Goal: Task Accomplishment & Management: Manage account settings

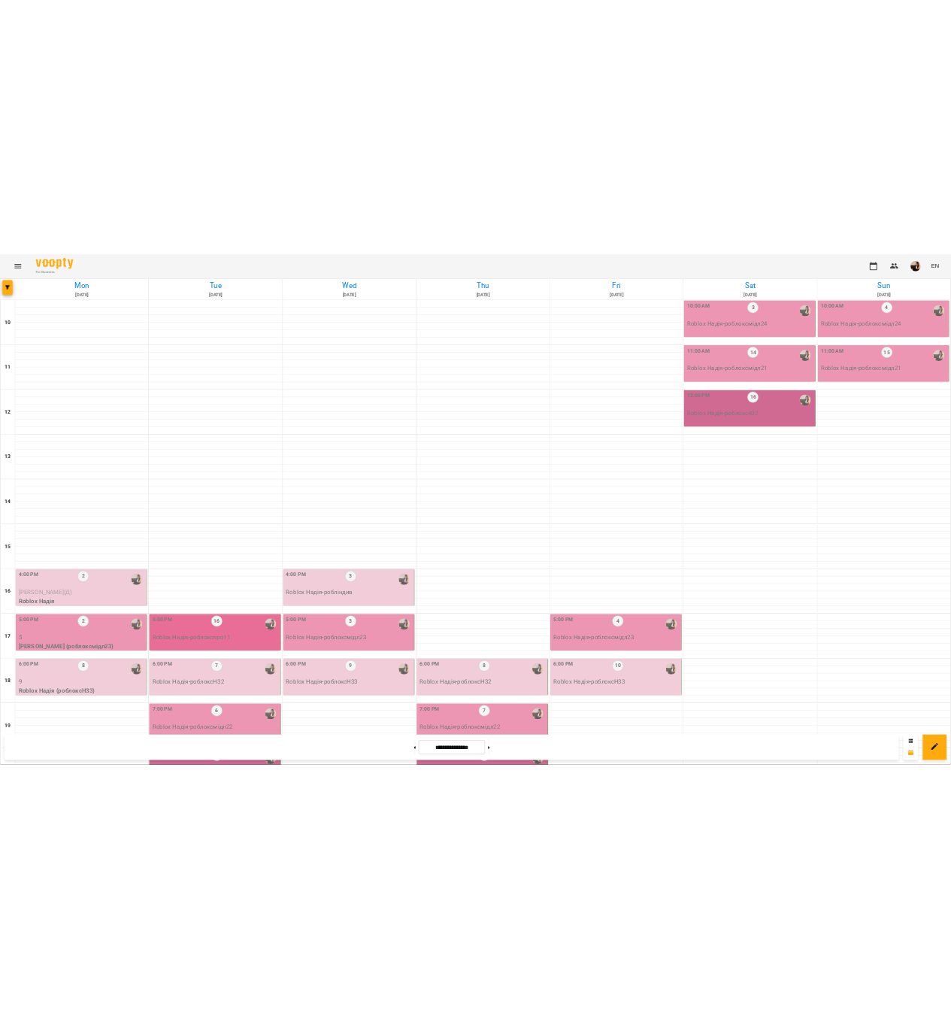
scroll to position [305, 0]
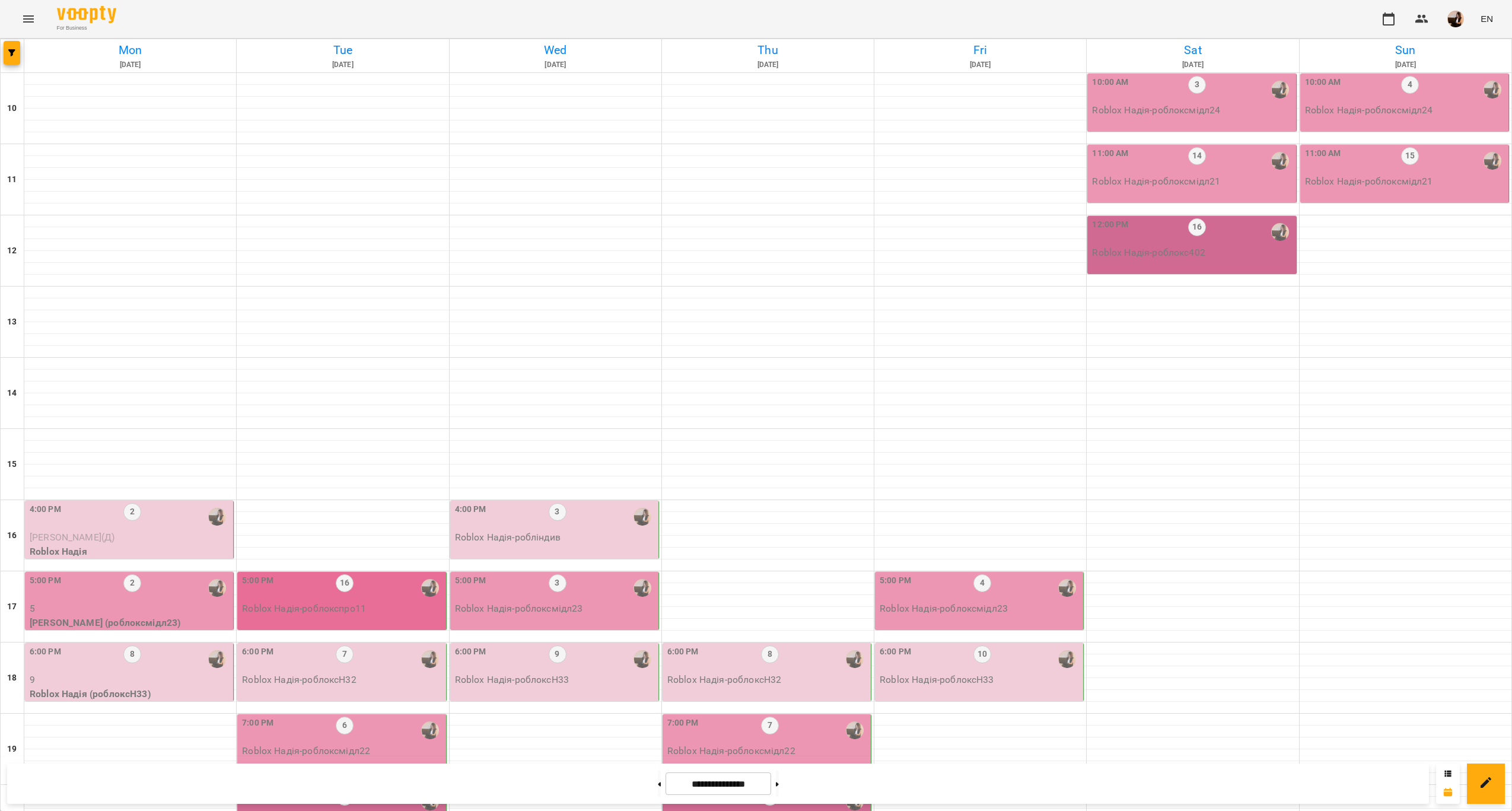
click at [161, 601] on p "5" at bounding box center [130, 608] width 201 height 14
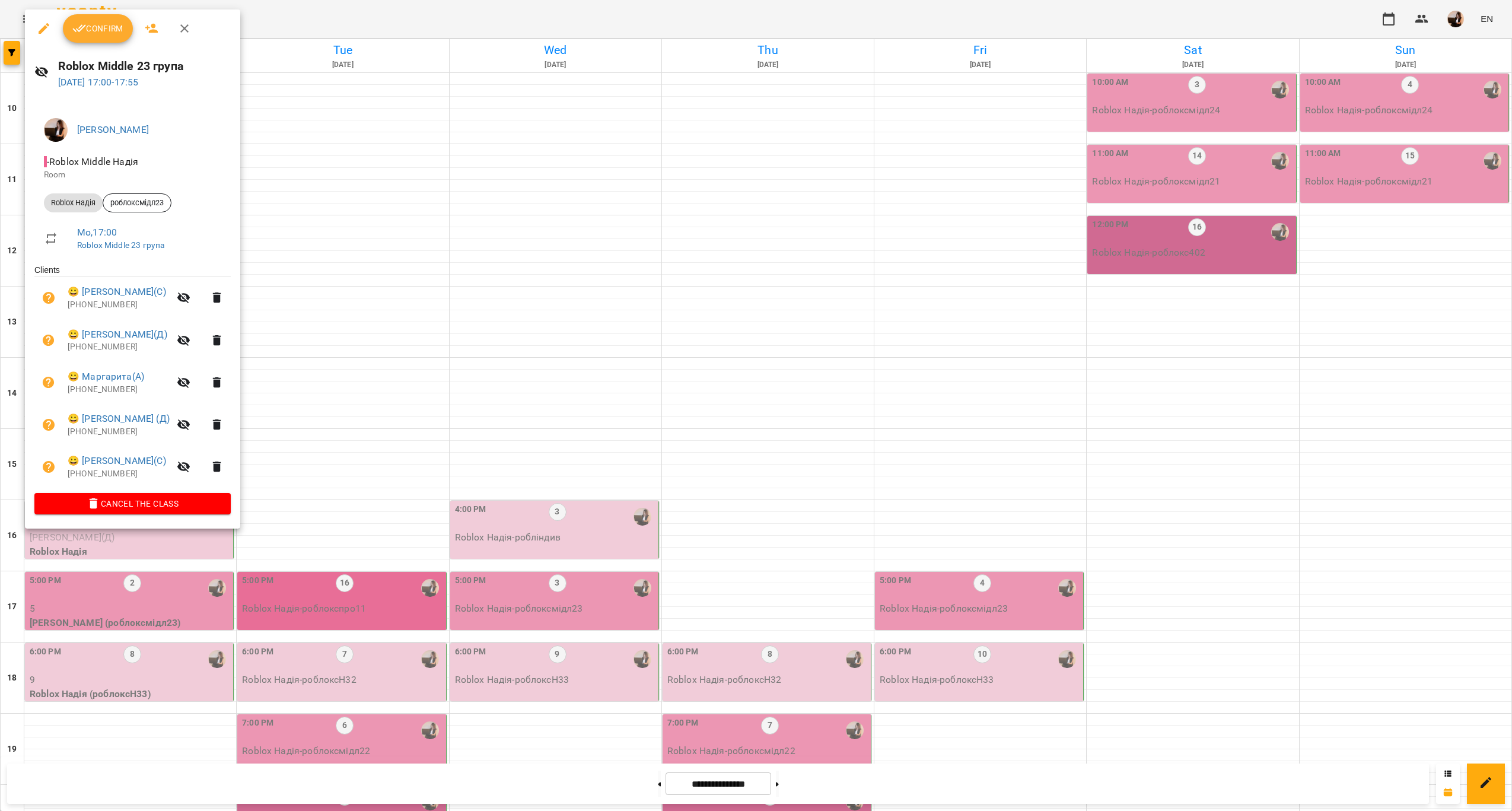
click at [371, 383] on div at bounding box center [756, 406] width 1512 height 811
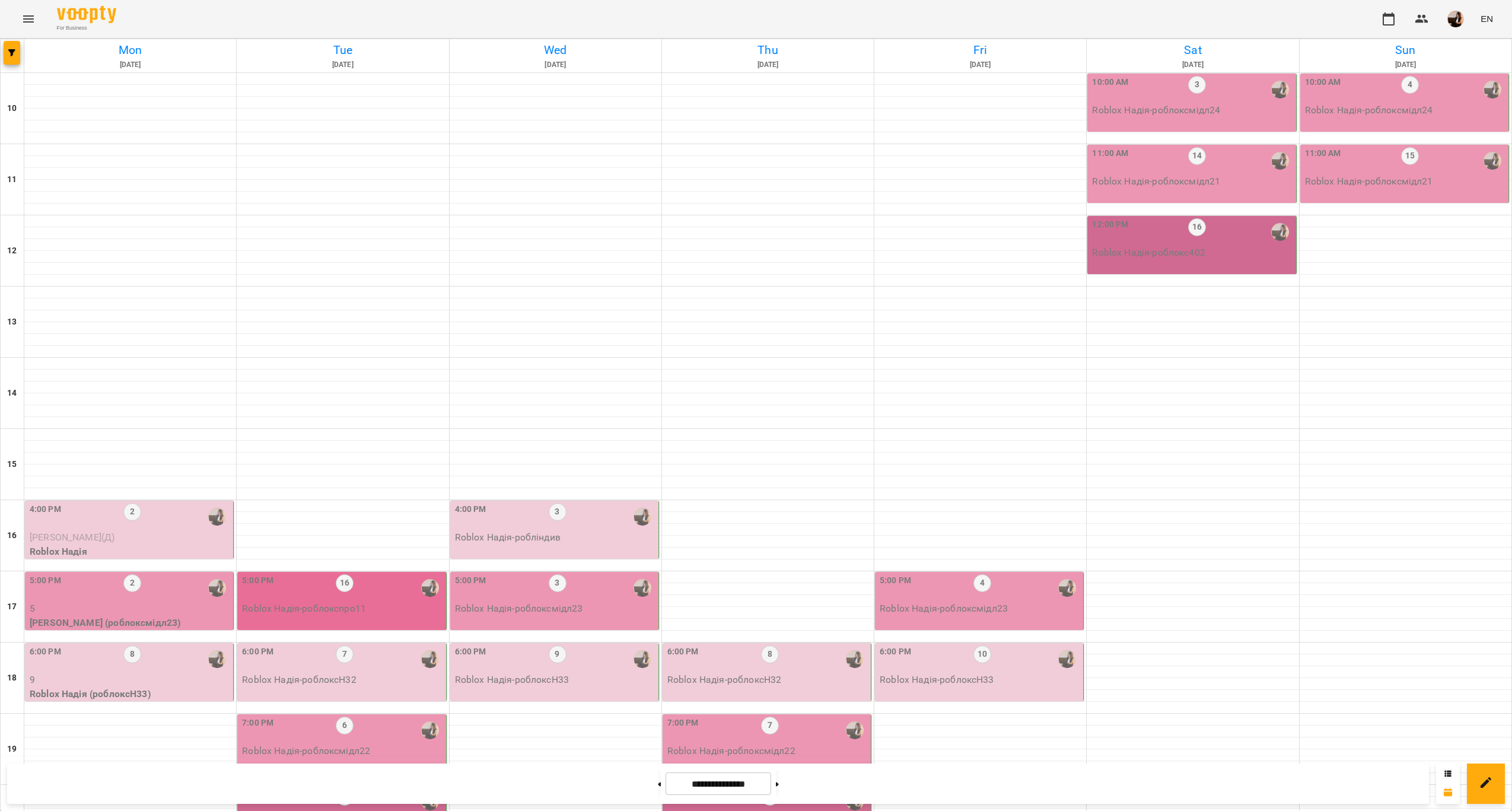
click at [155, 645] on div "6:00 PM 8" at bounding box center [130, 659] width 201 height 28
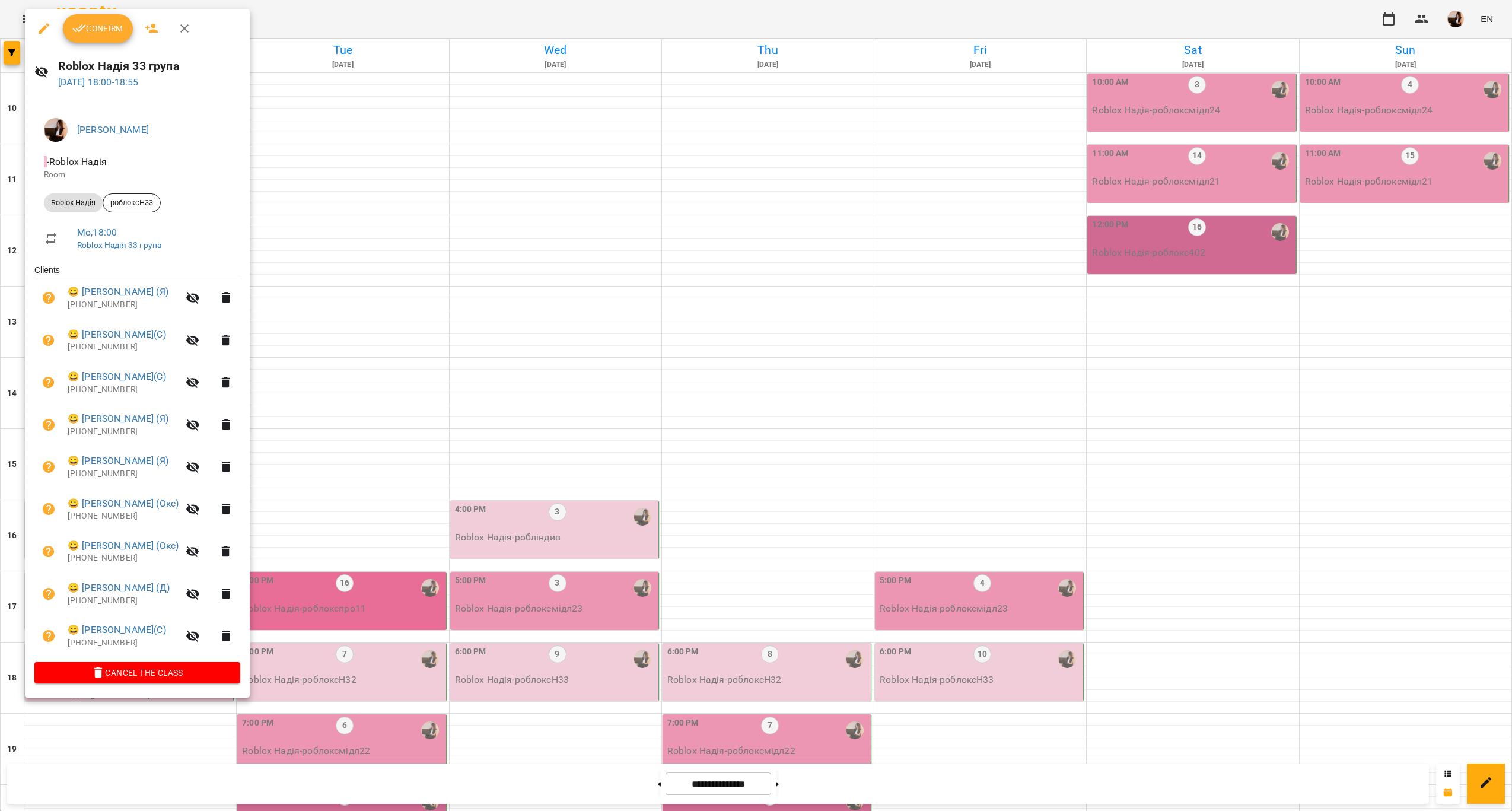
click at [359, 404] on div at bounding box center [756, 406] width 1512 height 811
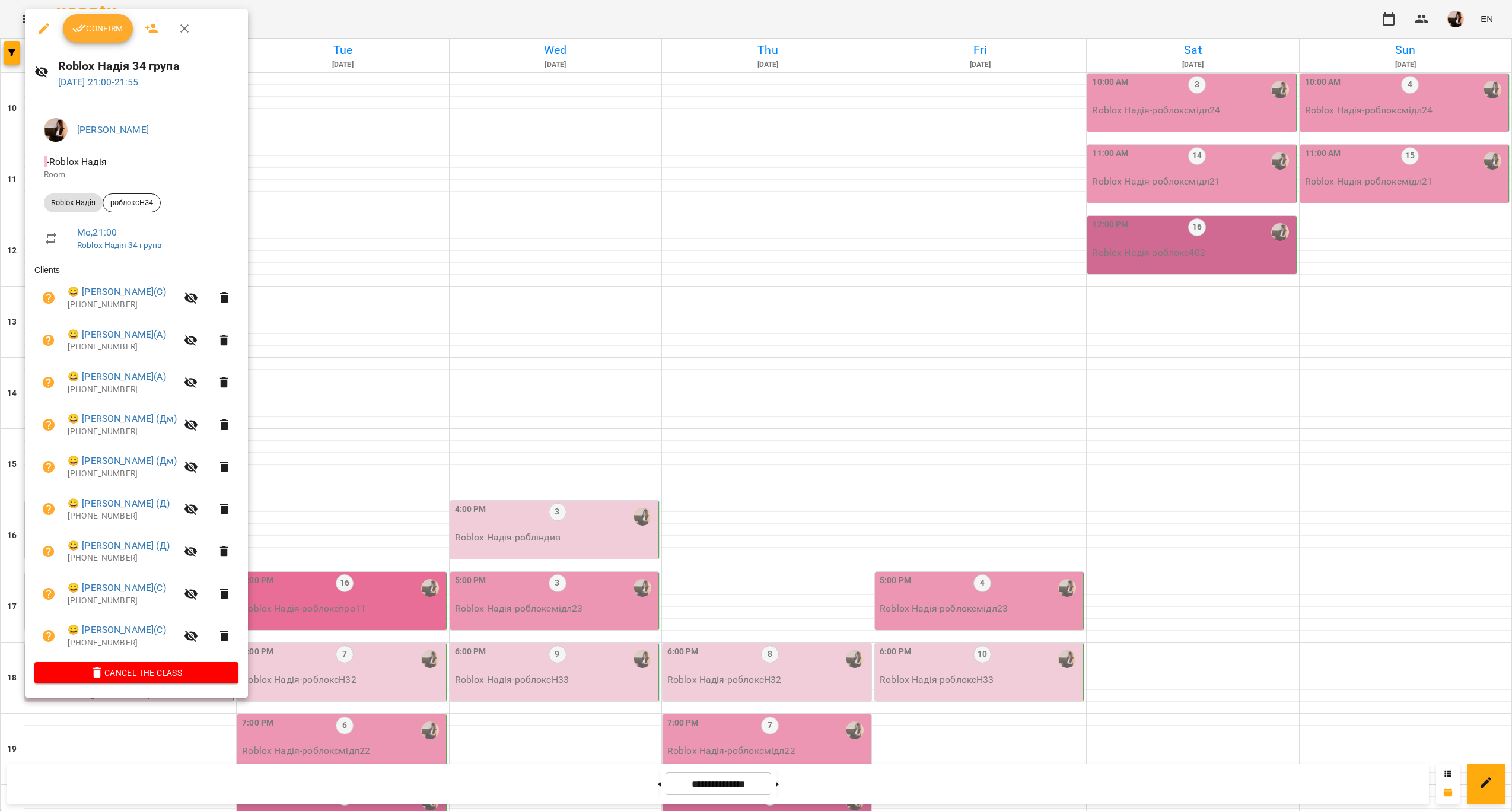
click at [336, 520] on div at bounding box center [756, 406] width 1512 height 811
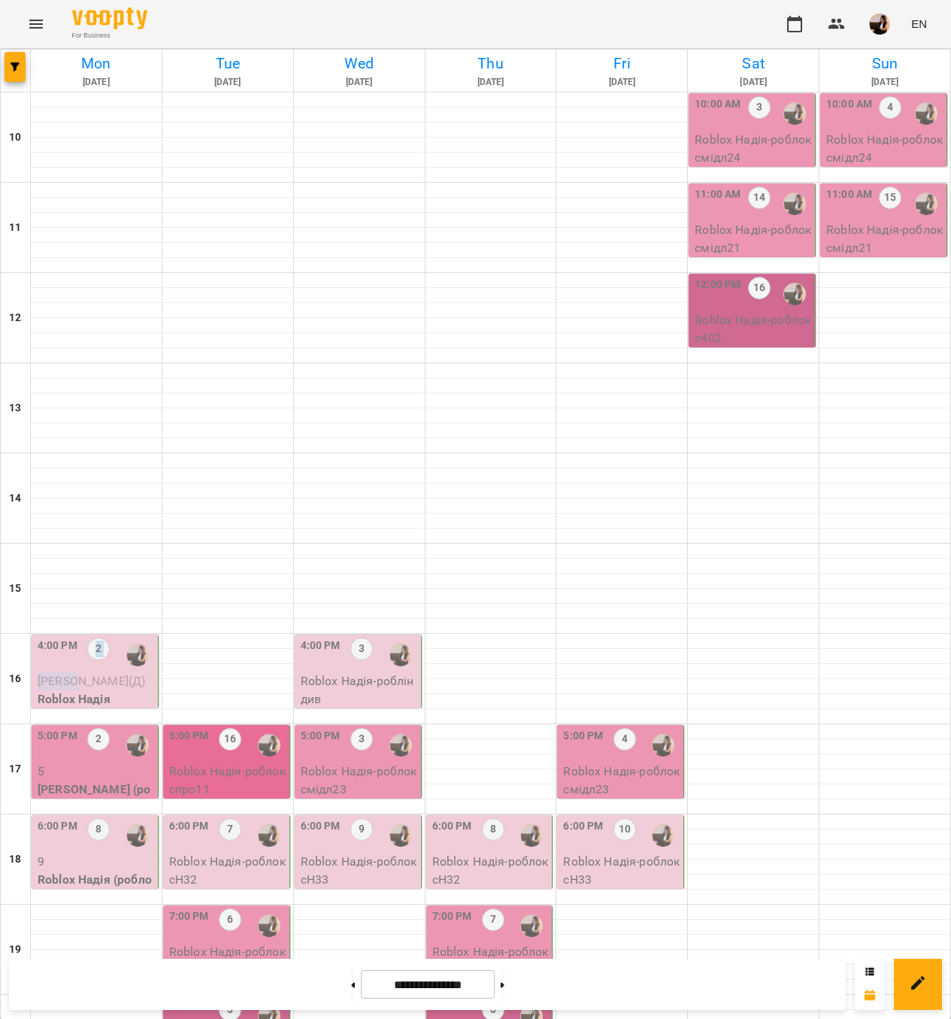
click at [74, 638] on div "4:00 PM 2 [PERSON_NAME](Д) [PERSON_NAME]" at bounding box center [96, 673] width 117 height 70
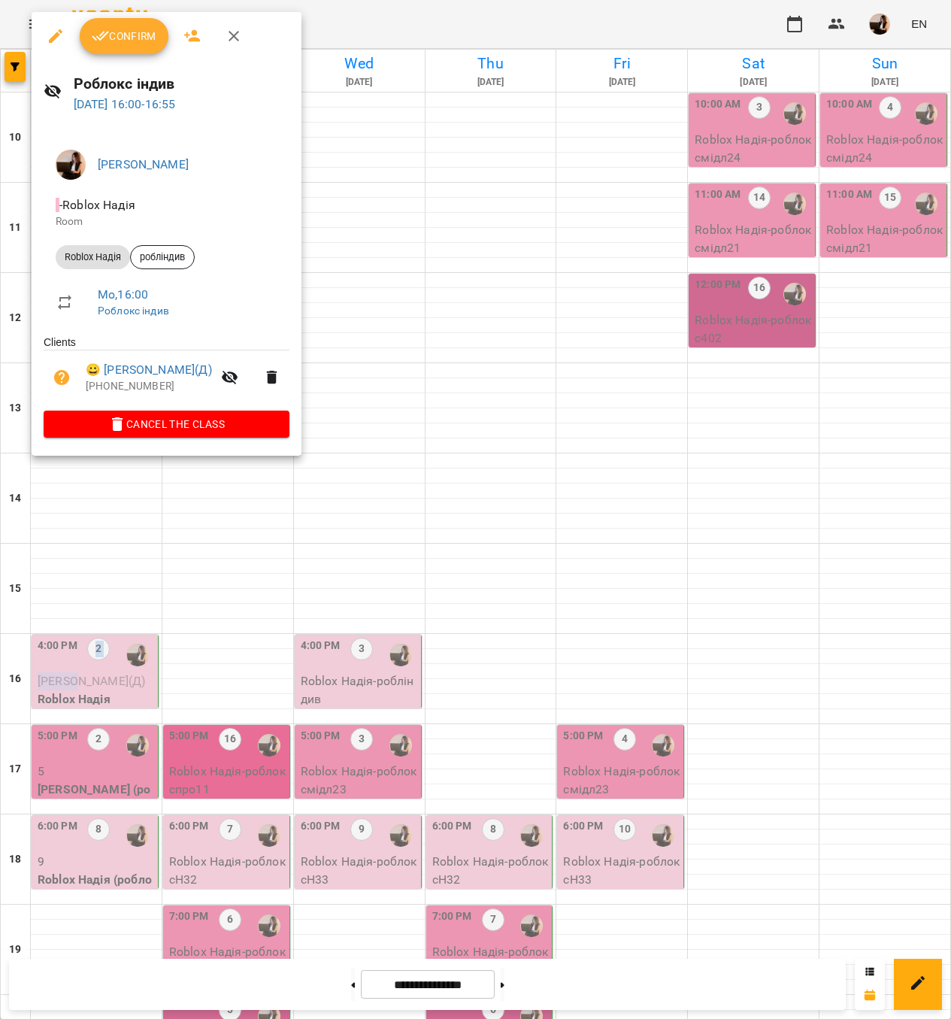
drag, startPoint x: 74, startPoint y: 367, endPoint x: 101, endPoint y: 46, distance: 322.1
click at [101, 46] on button "Confirm" at bounding box center [124, 36] width 89 height 36
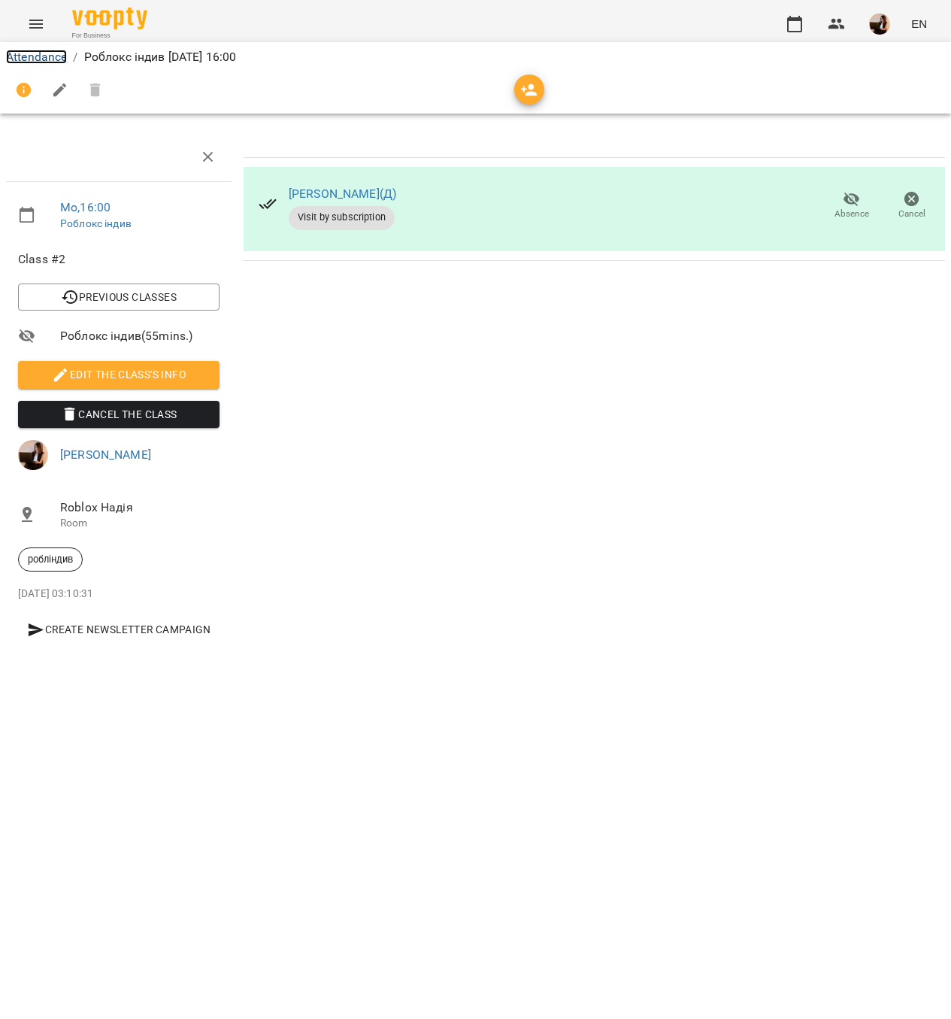
click at [53, 50] on link "Attendance" at bounding box center [36, 57] width 61 height 14
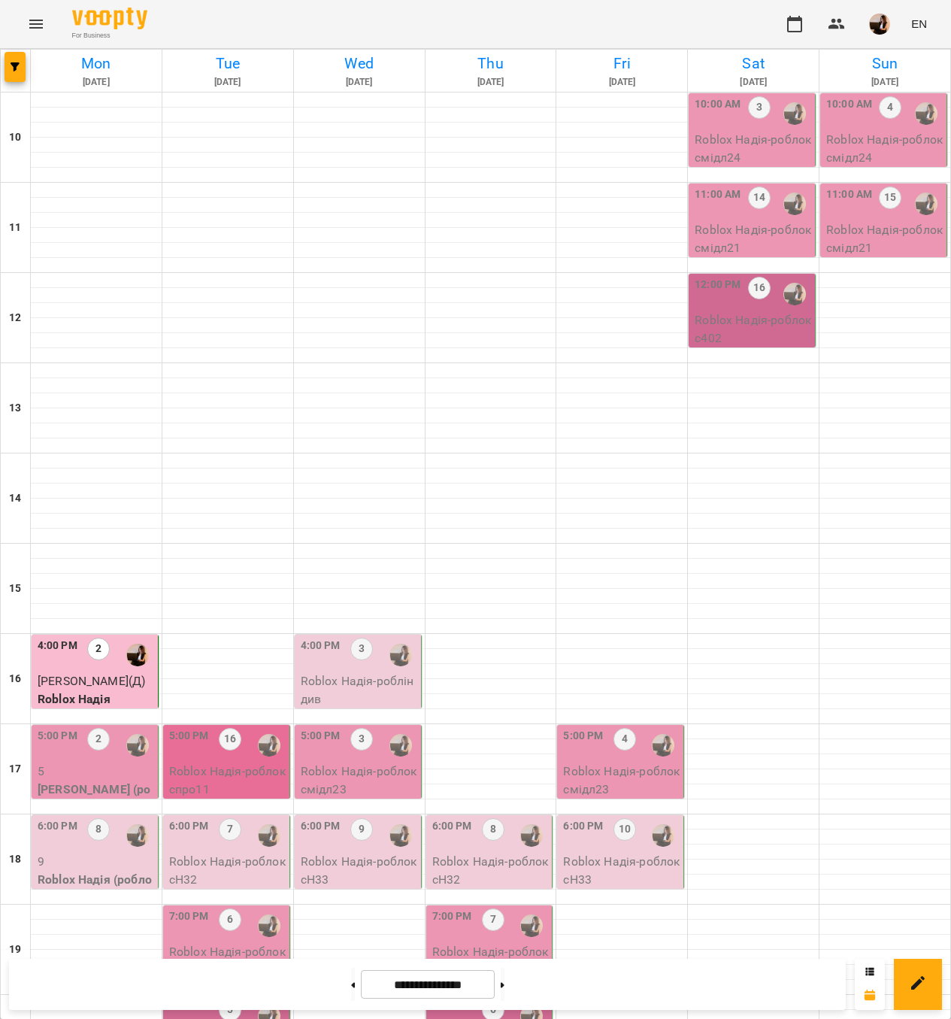
scroll to position [113, 0]
click at [126, 762] on p "5" at bounding box center [96, 771] width 117 height 18
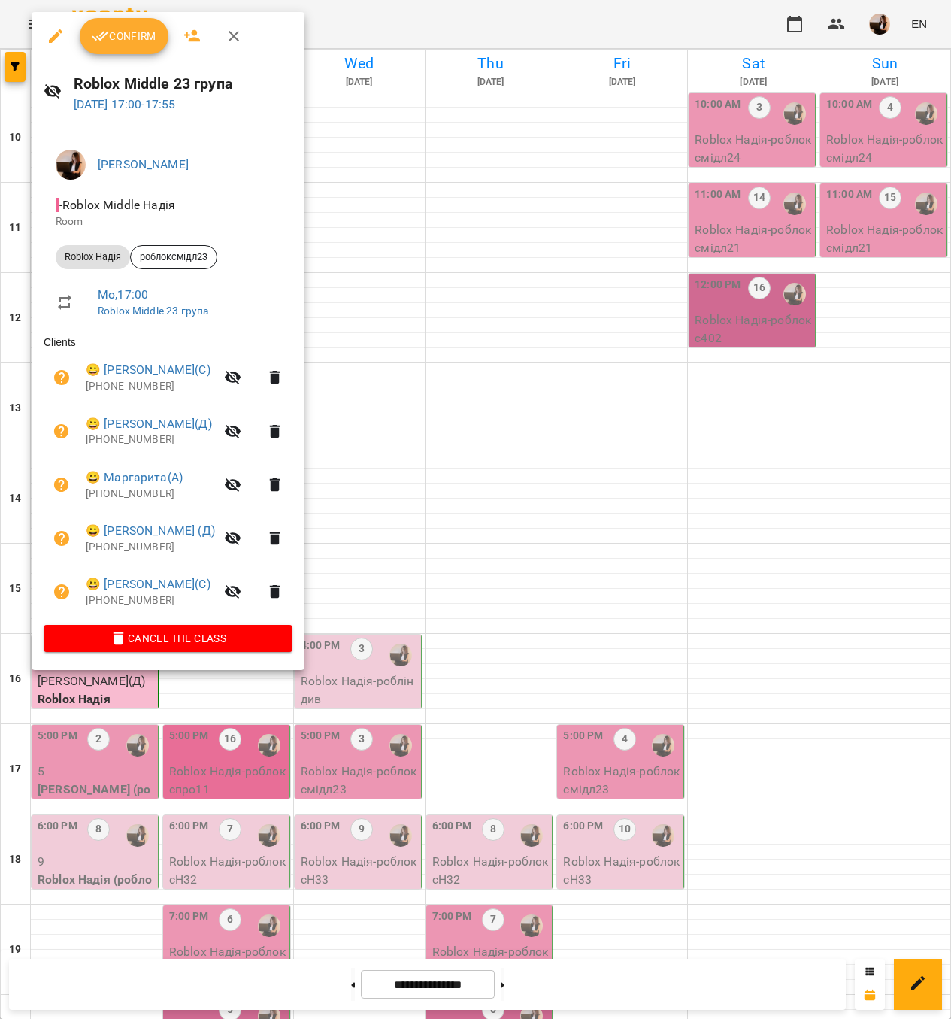
click at [406, 645] on div at bounding box center [475, 509] width 951 height 1019
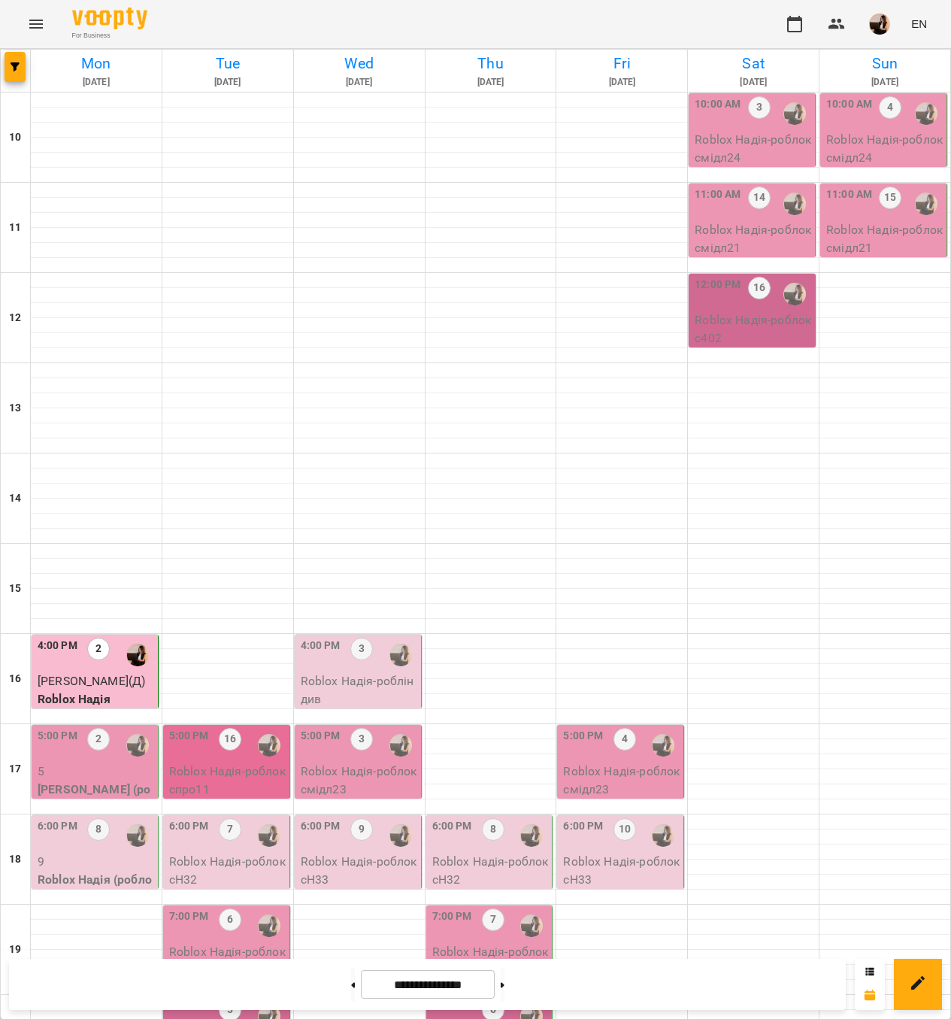
click at [120, 728] on div at bounding box center [137, 745] width 35 height 35
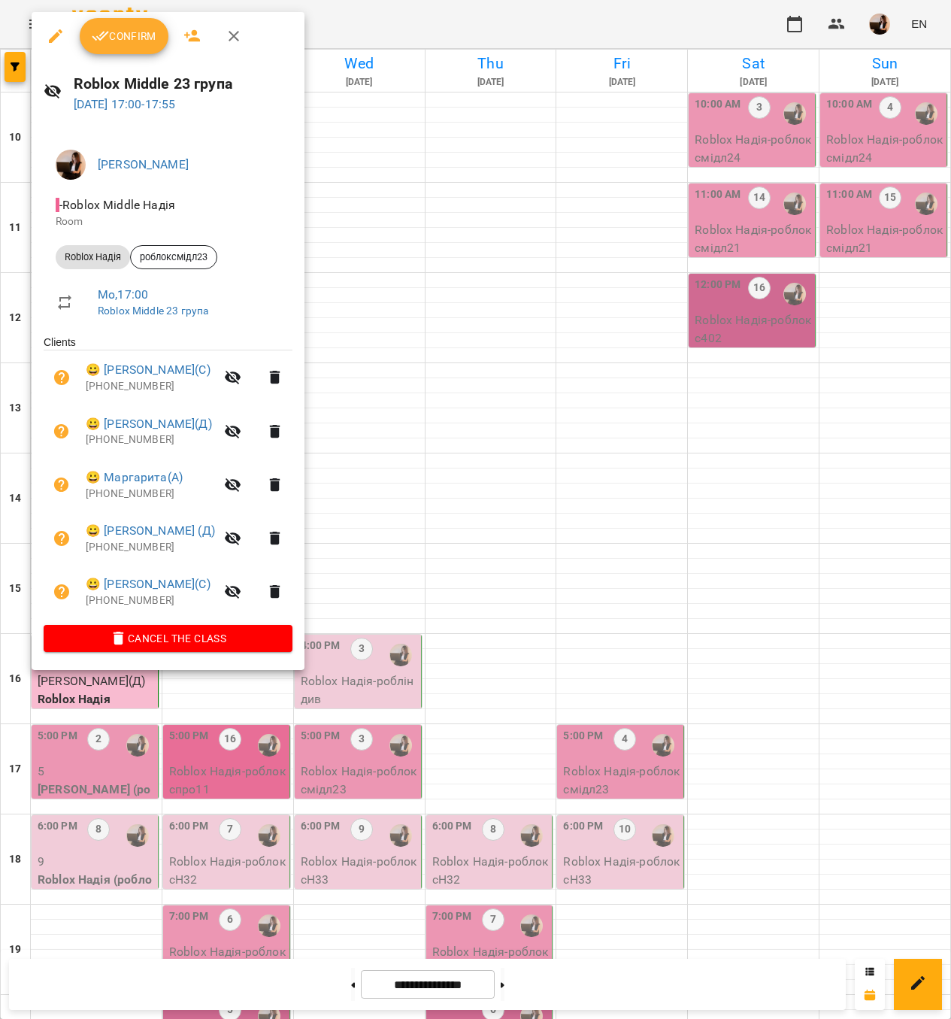
click at [138, 30] on span "Confirm" at bounding box center [124, 36] width 65 height 18
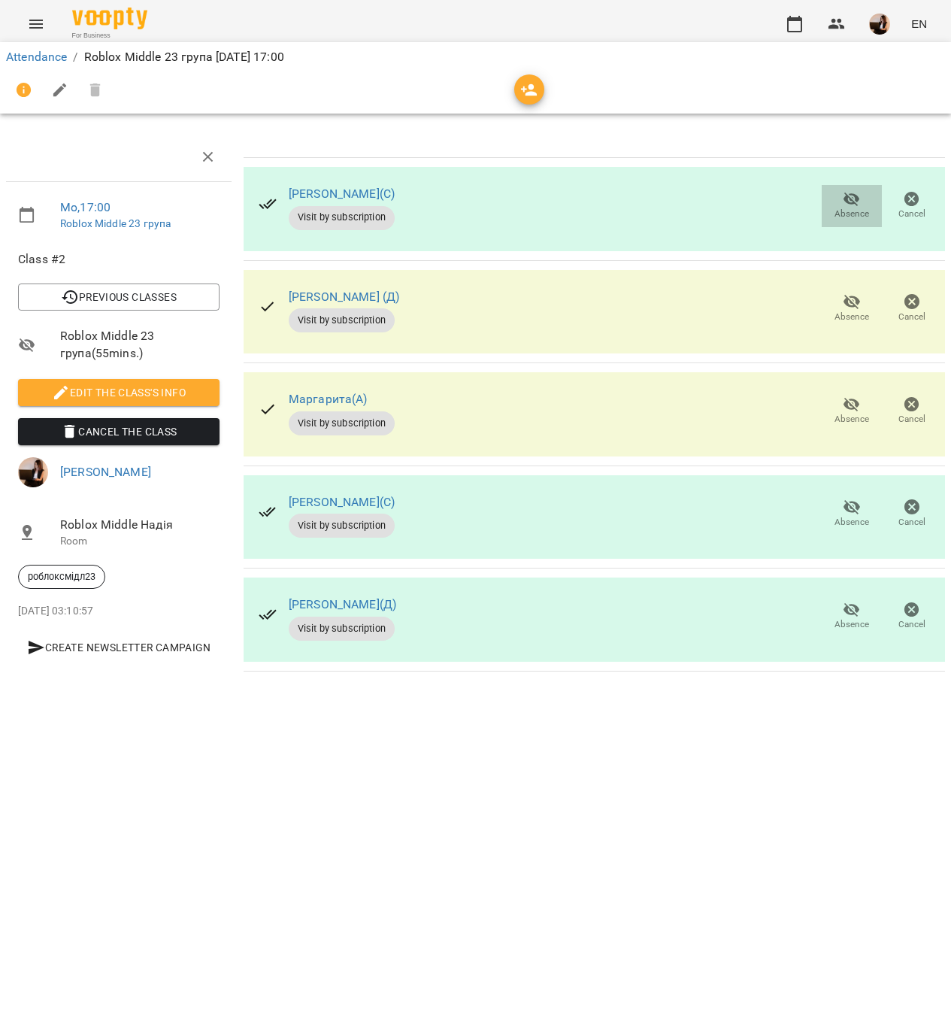
click at [846, 200] on icon "button" at bounding box center [852, 199] width 17 height 14
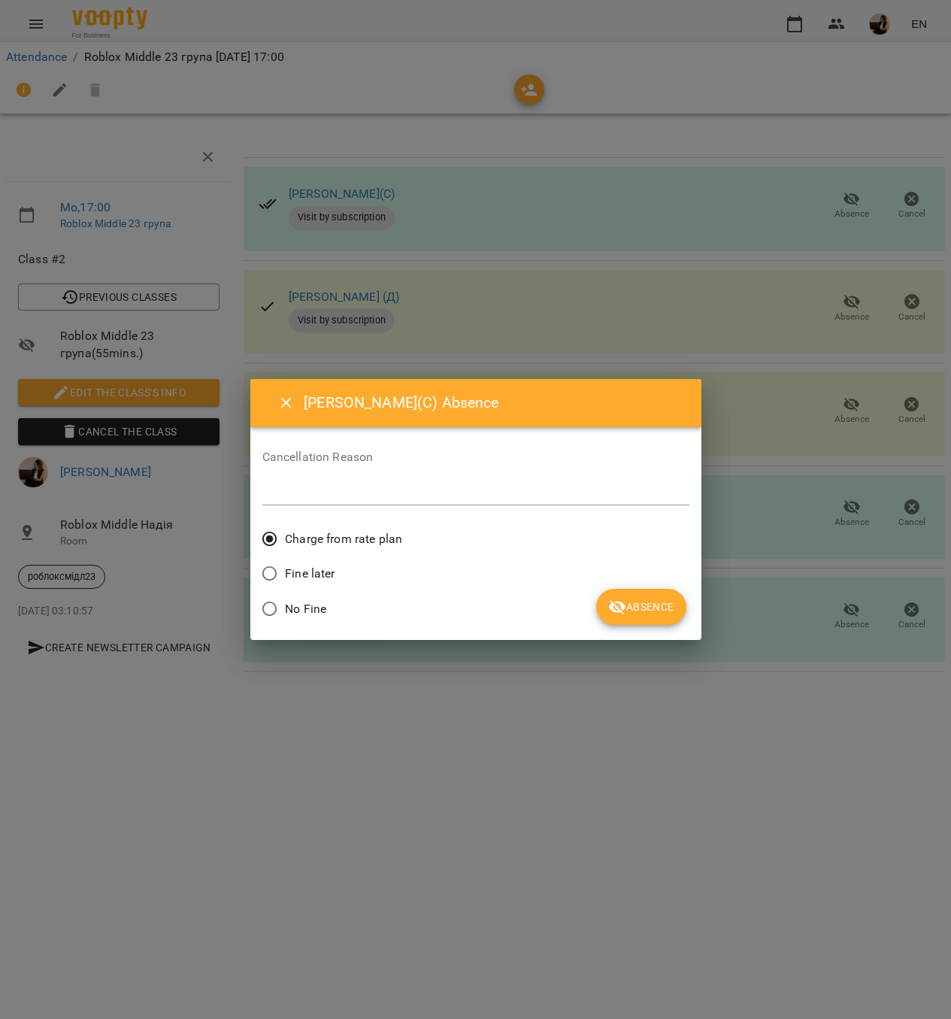
click at [633, 602] on span "Absence" at bounding box center [640, 607] width 65 height 18
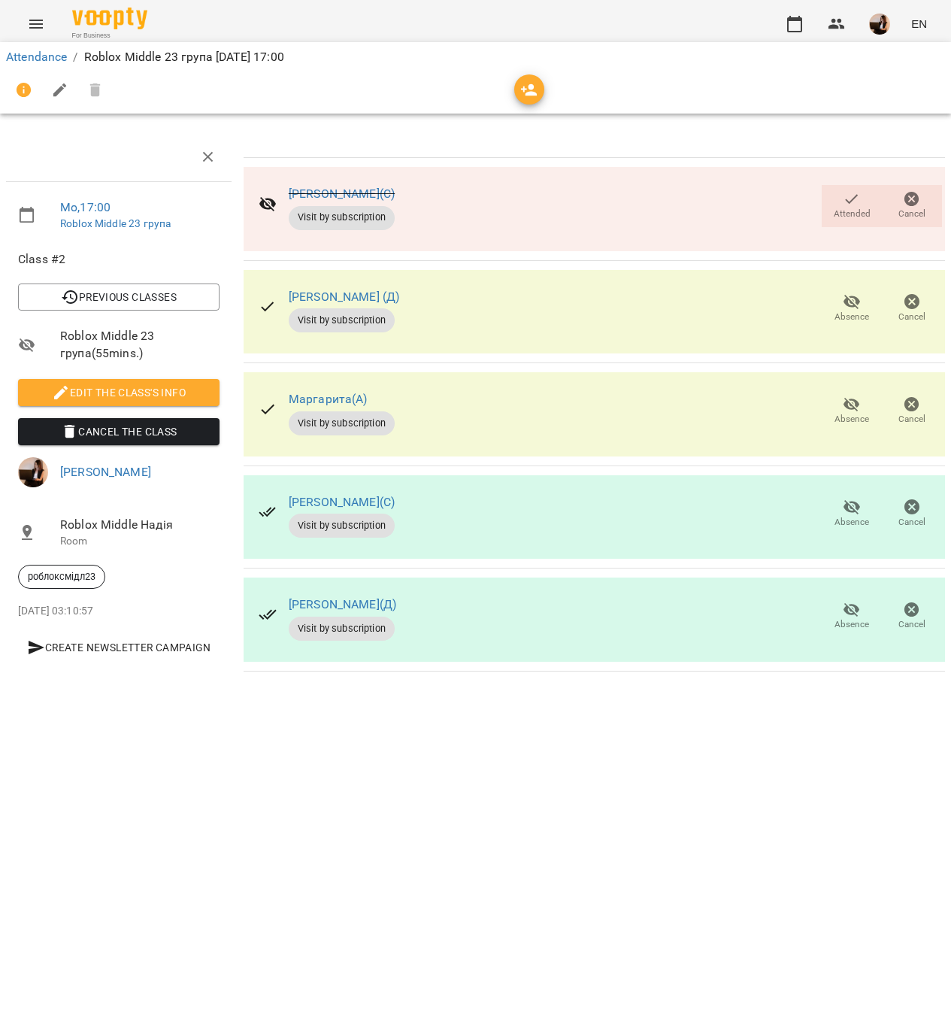
click at [839, 592] on div "Absence Cancel" at bounding box center [882, 616] width 126 height 48
click at [849, 609] on icon "button" at bounding box center [852, 610] width 18 height 18
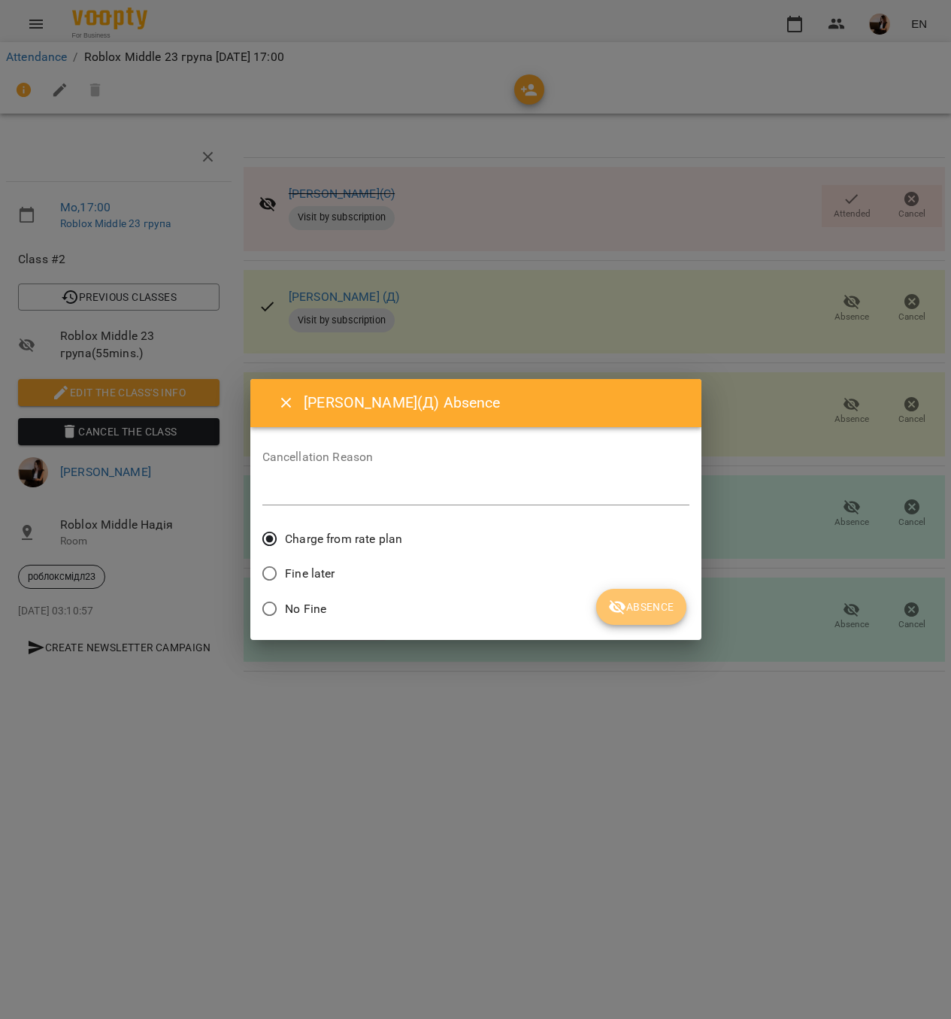
click at [620, 616] on button "Absence" at bounding box center [640, 607] width 89 height 36
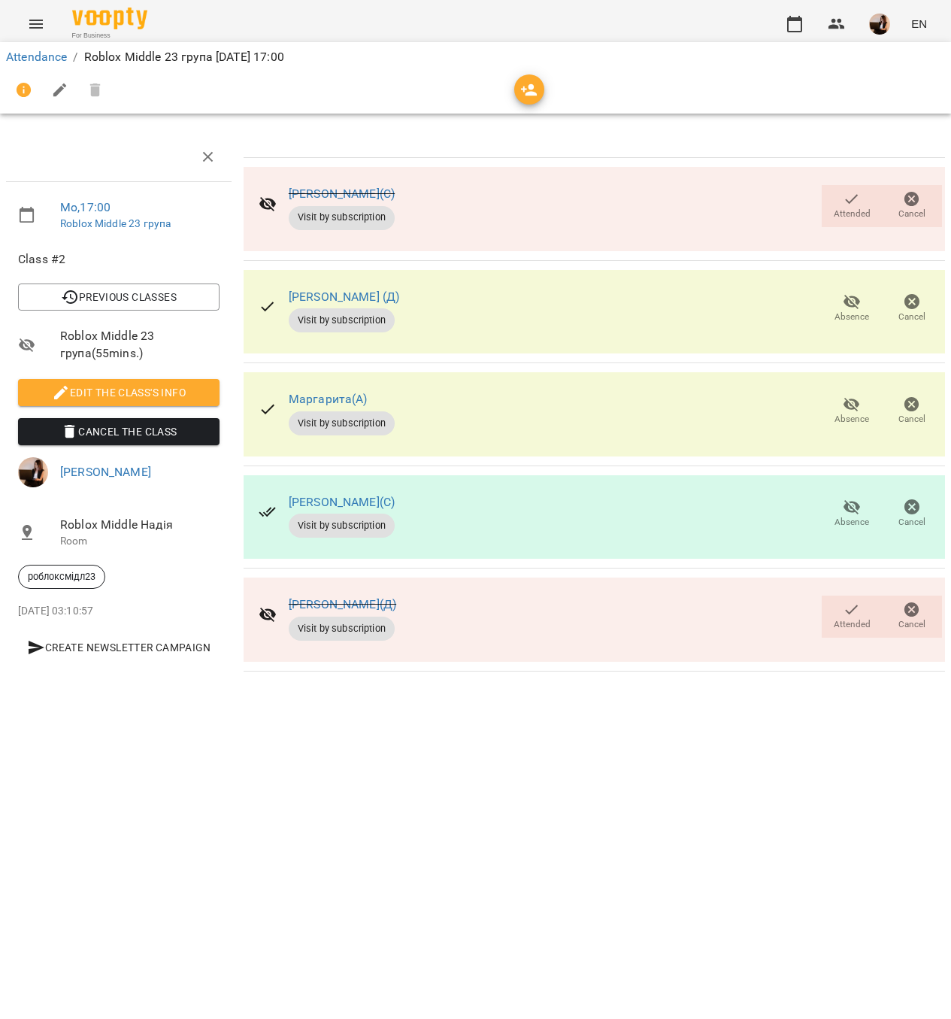
drag, startPoint x: 483, startPoint y: 496, endPoint x: 247, endPoint y: 495, distance: 236.1
click at [247, 495] on div "[PERSON_NAME](С) Visit by subscription Absence Cancel" at bounding box center [594, 517] width 701 height 84
copy link "[PERSON_NAME](С)"
drag, startPoint x: 422, startPoint y: 397, endPoint x: 273, endPoint y: 389, distance: 149.1
click at [273, 389] on div "[PERSON_NAME](А) Visit by subscription Absence Cancel" at bounding box center [594, 414] width 701 height 84
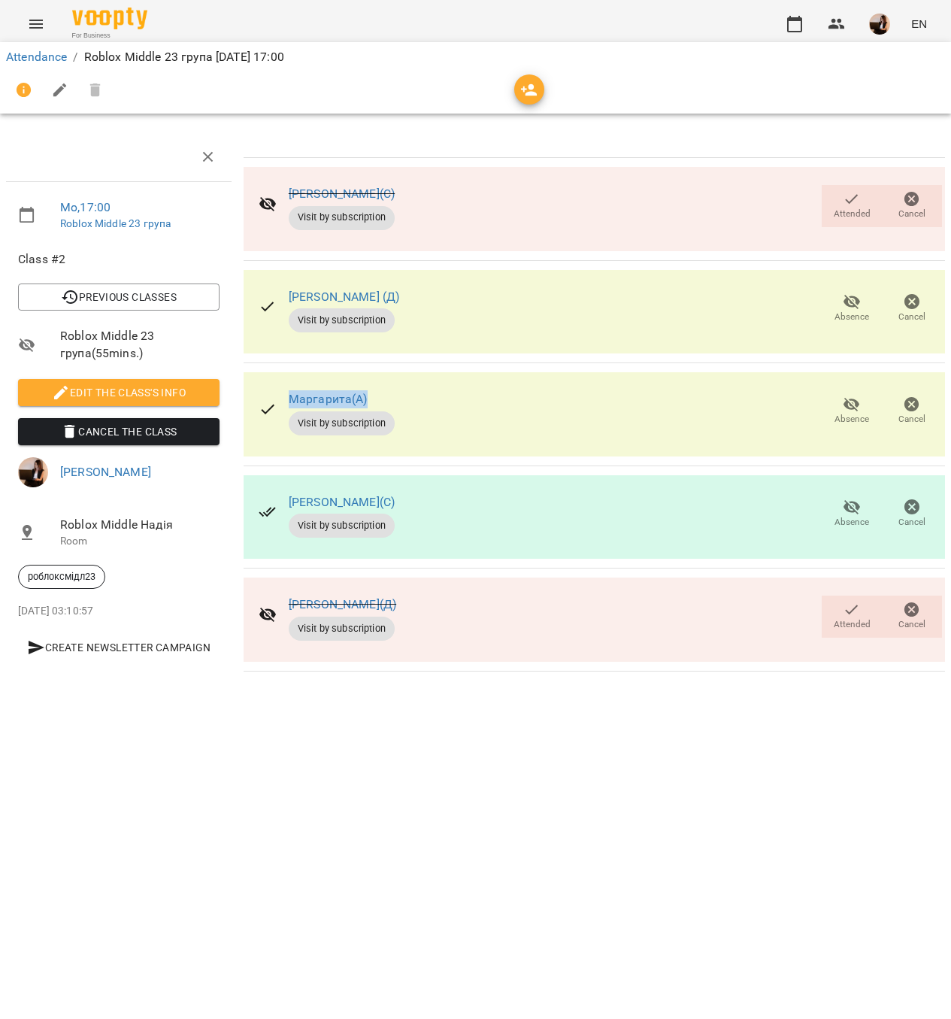
copy link "Маргарита(А)"
click at [52, 44] on div "Attendance / Roblox Middle 23 група [DATE] 17:00" at bounding box center [475, 77] width 957 height 77
click at [43, 54] on link "Attendance" at bounding box center [36, 57] width 61 height 14
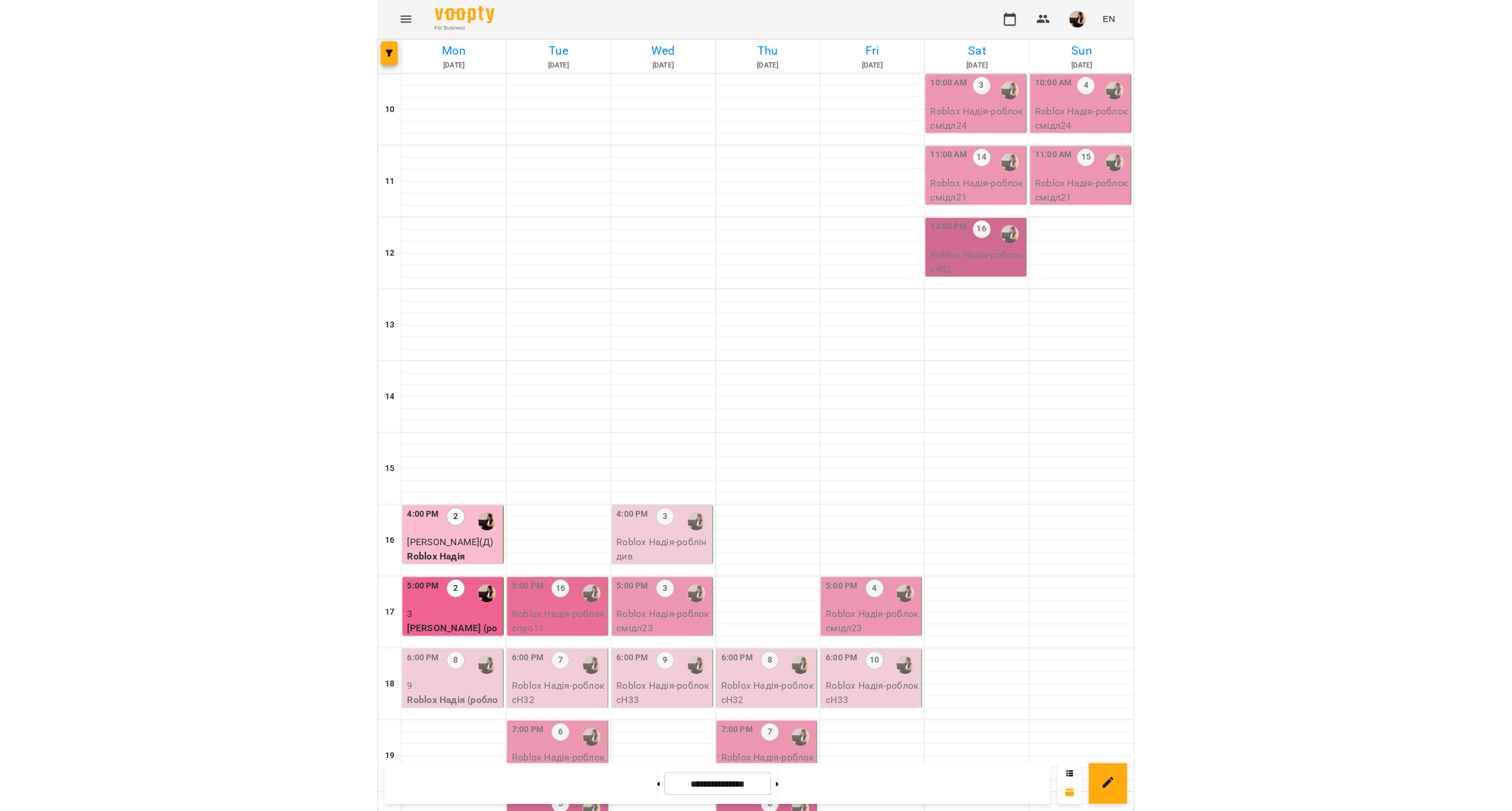
scroll to position [178, 0]
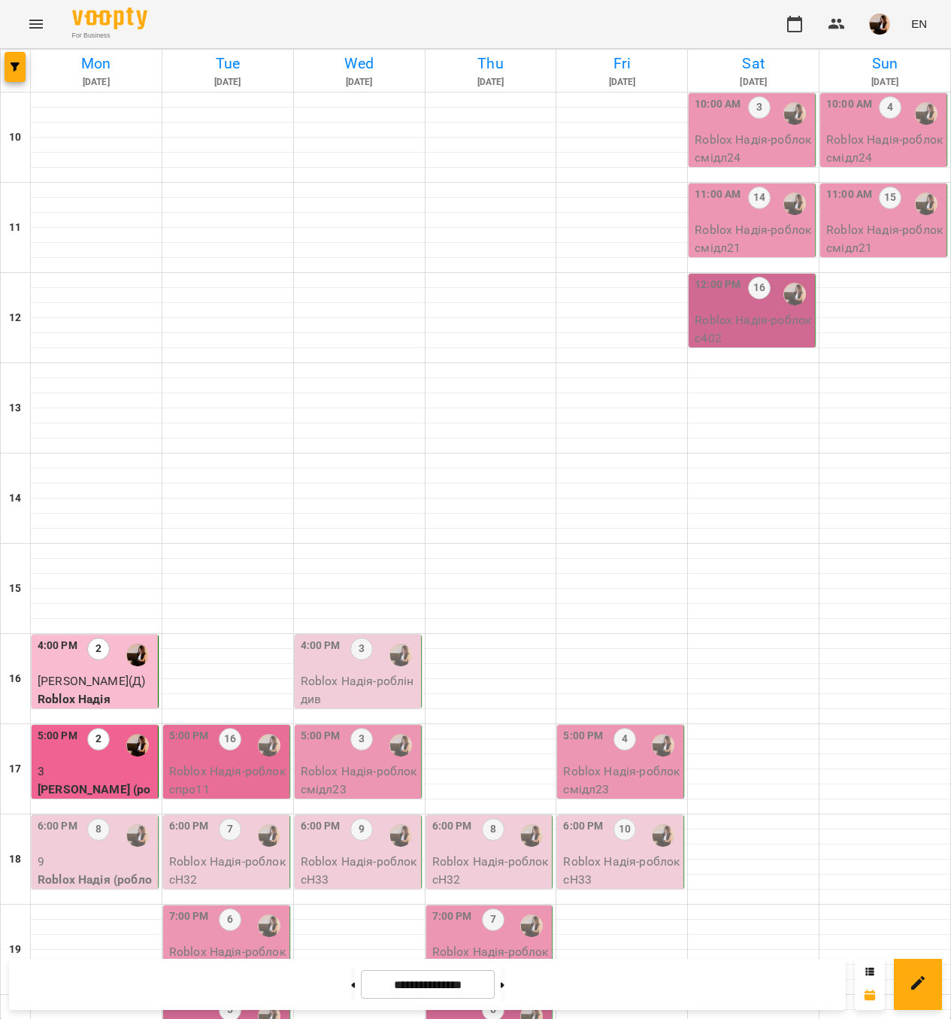
click at [138, 853] on p "9" at bounding box center [96, 862] width 117 height 18
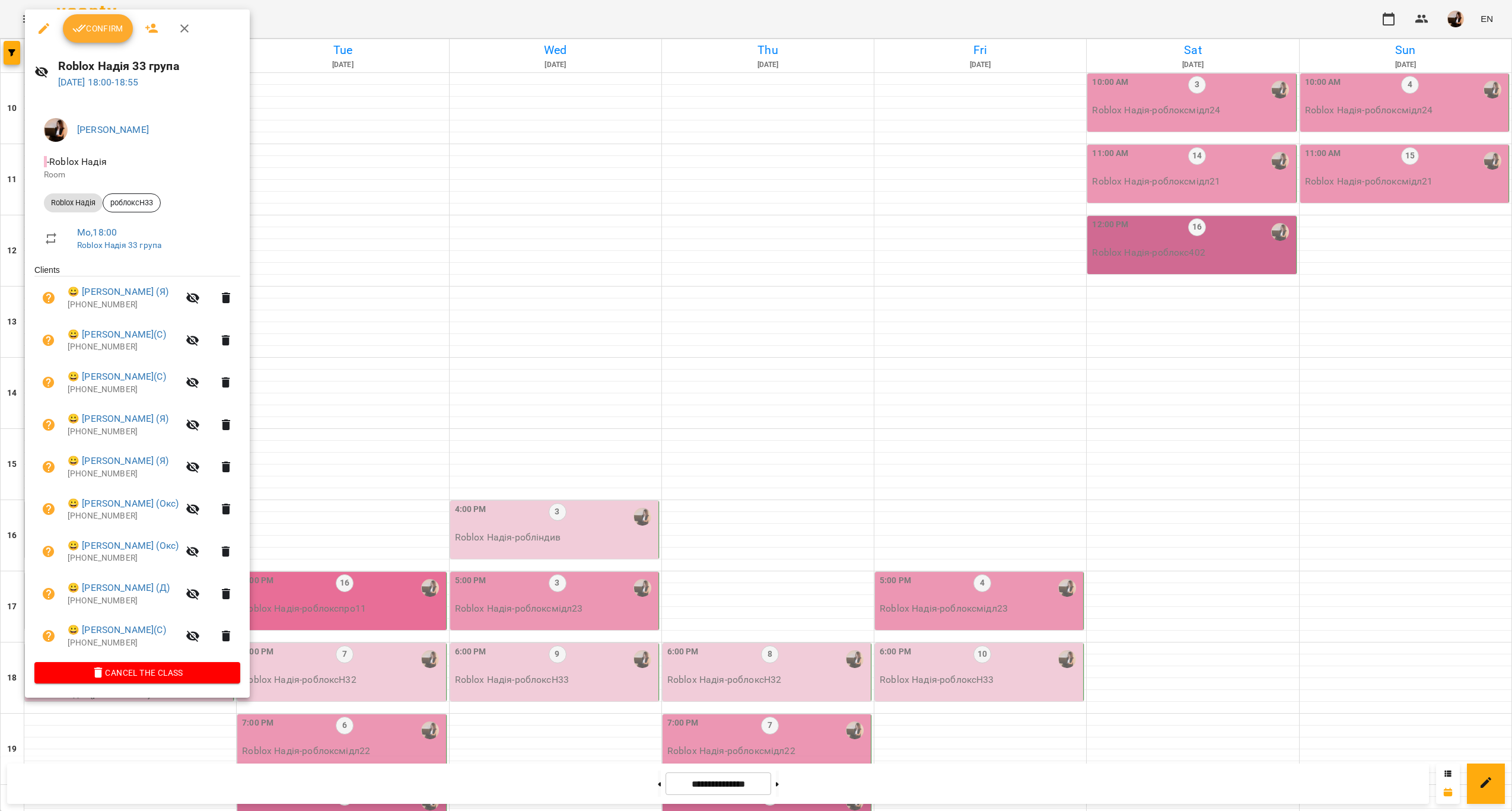
click at [592, 493] on div at bounding box center [756, 406] width 1512 height 811
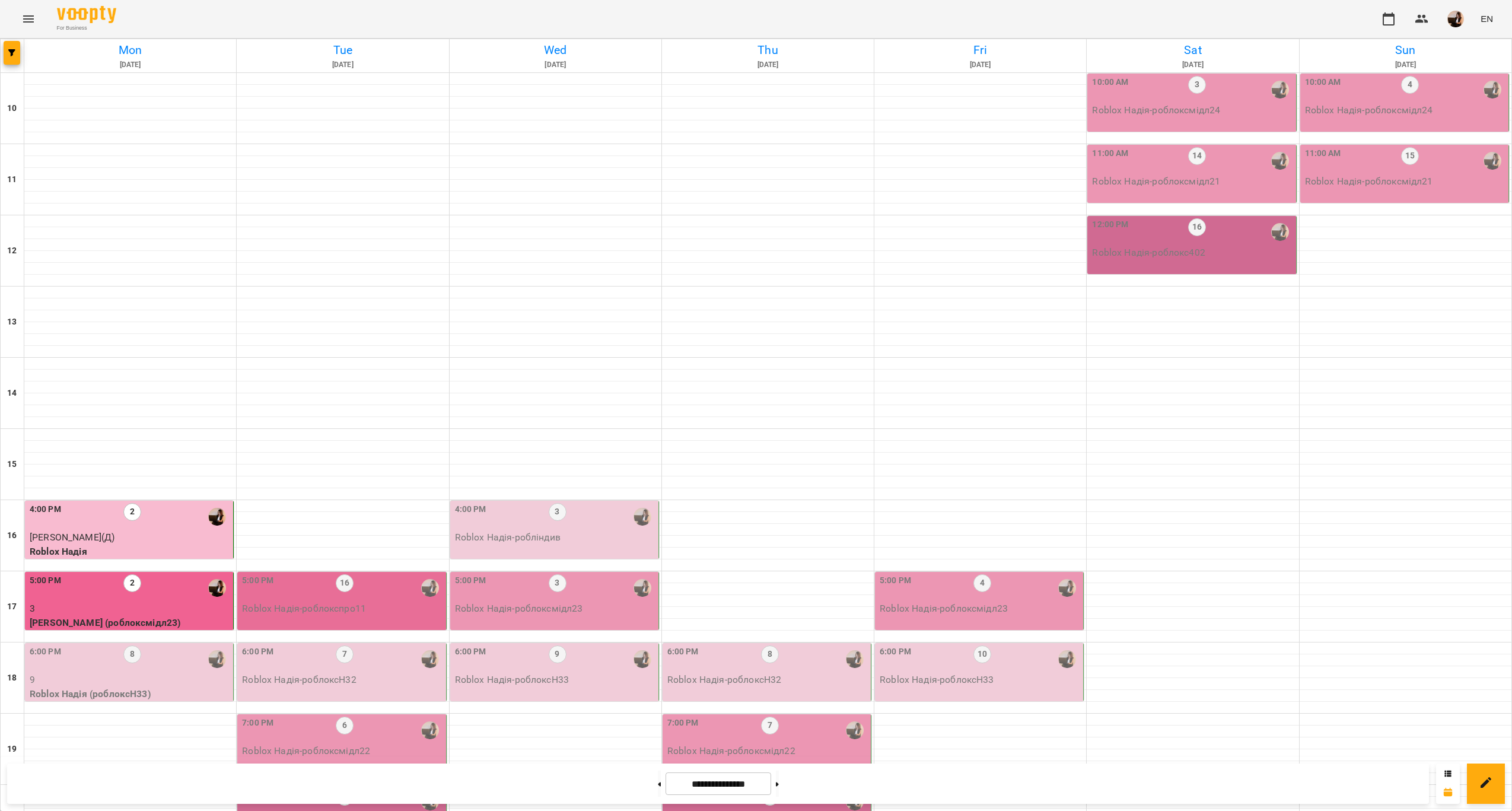
click at [197, 673] on p "9" at bounding box center [130, 680] width 201 height 14
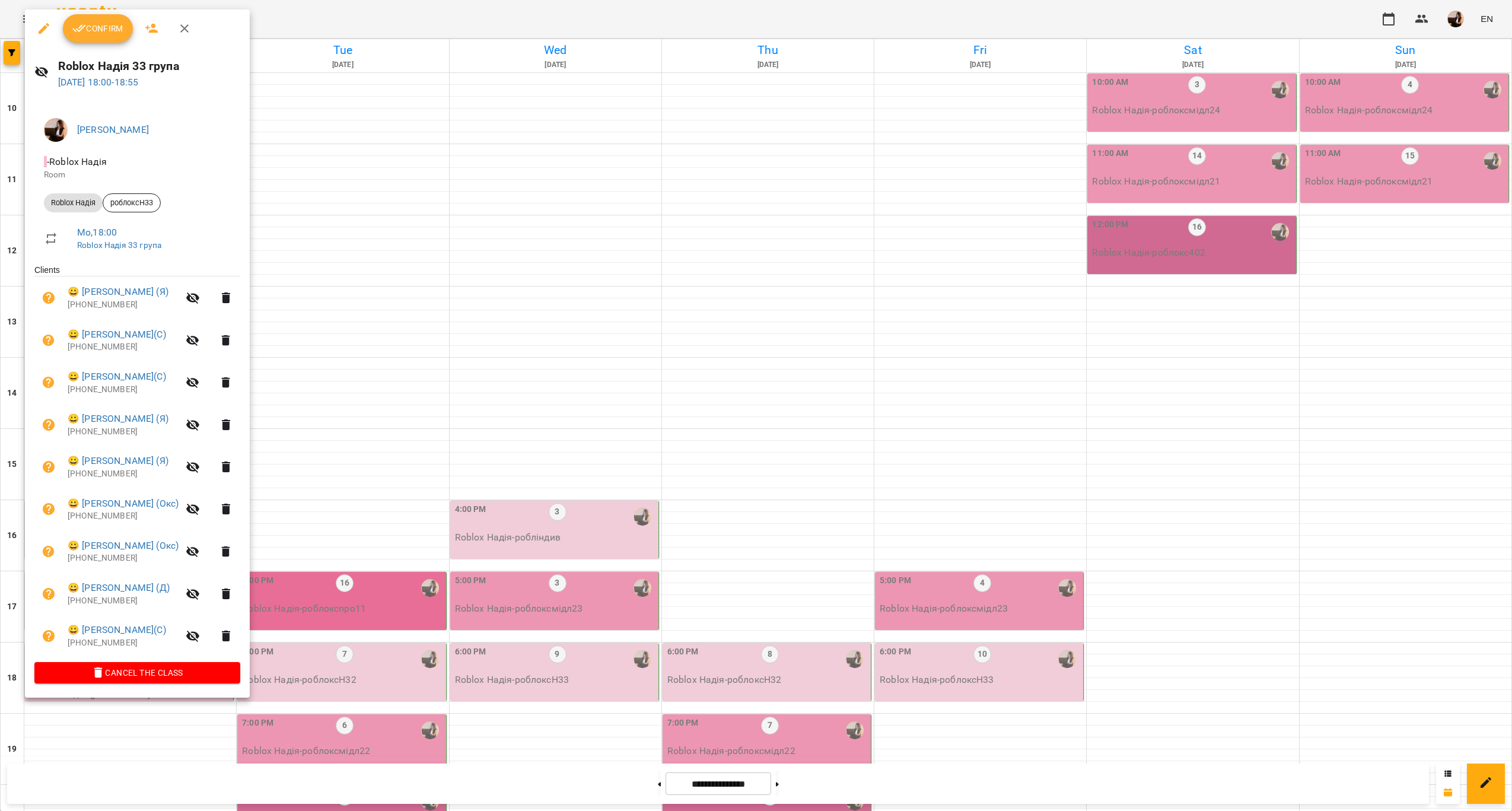
click at [353, 469] on div at bounding box center [756, 406] width 1512 height 811
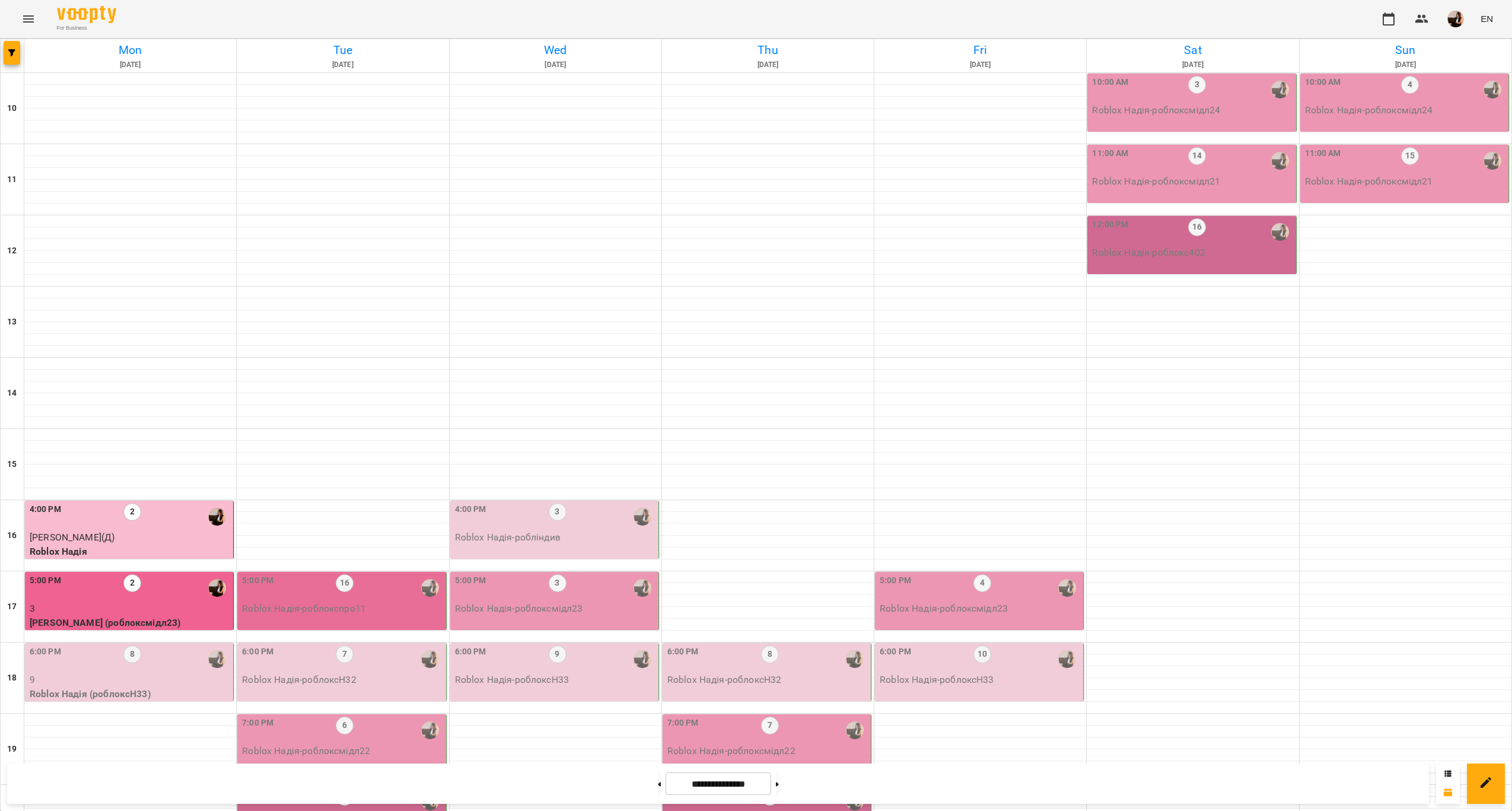
click at [187, 645] on div "6:00 PM 8" at bounding box center [130, 659] width 201 height 28
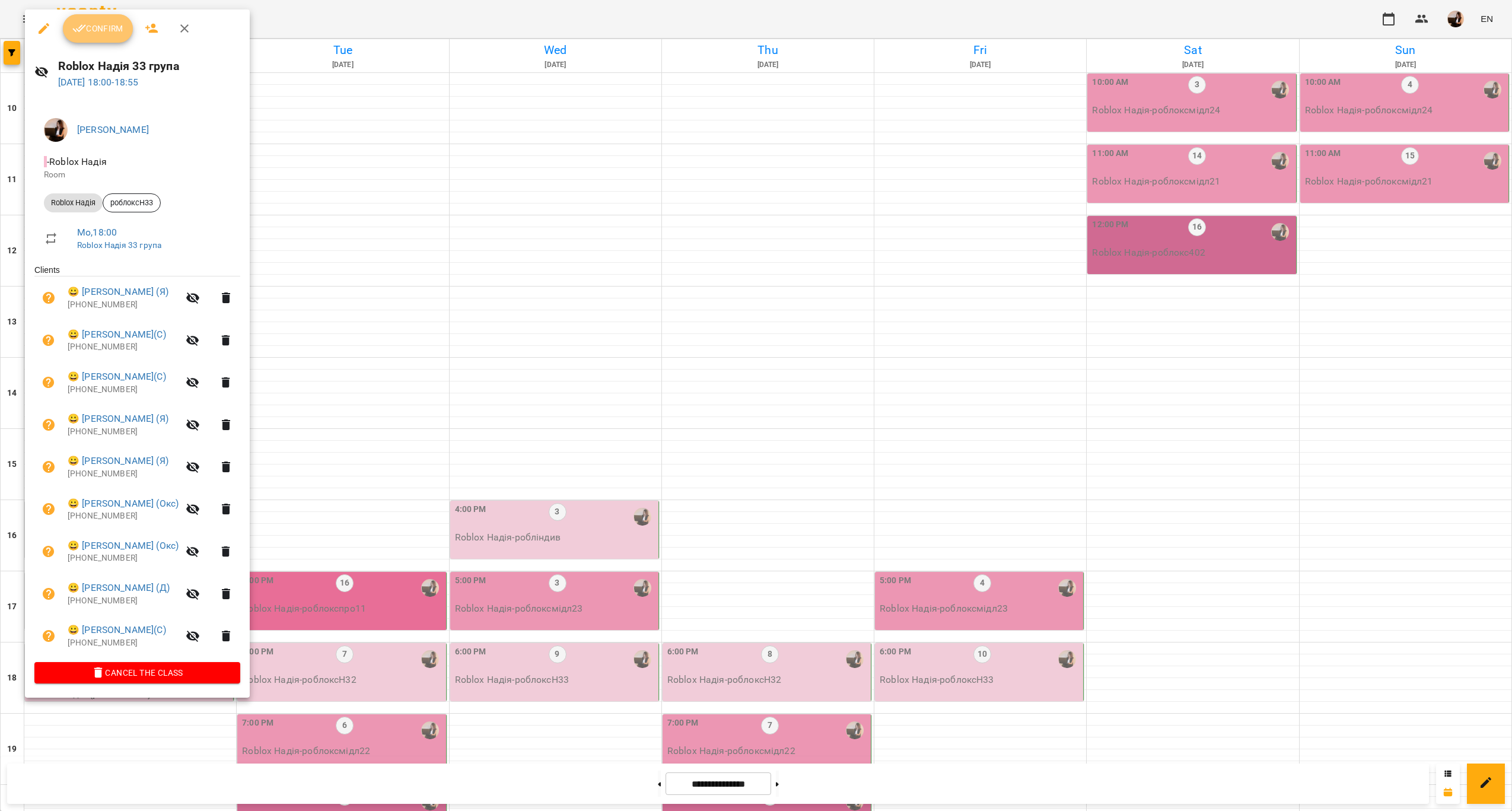
click at [102, 22] on span "Confirm" at bounding box center [98, 28] width 51 height 14
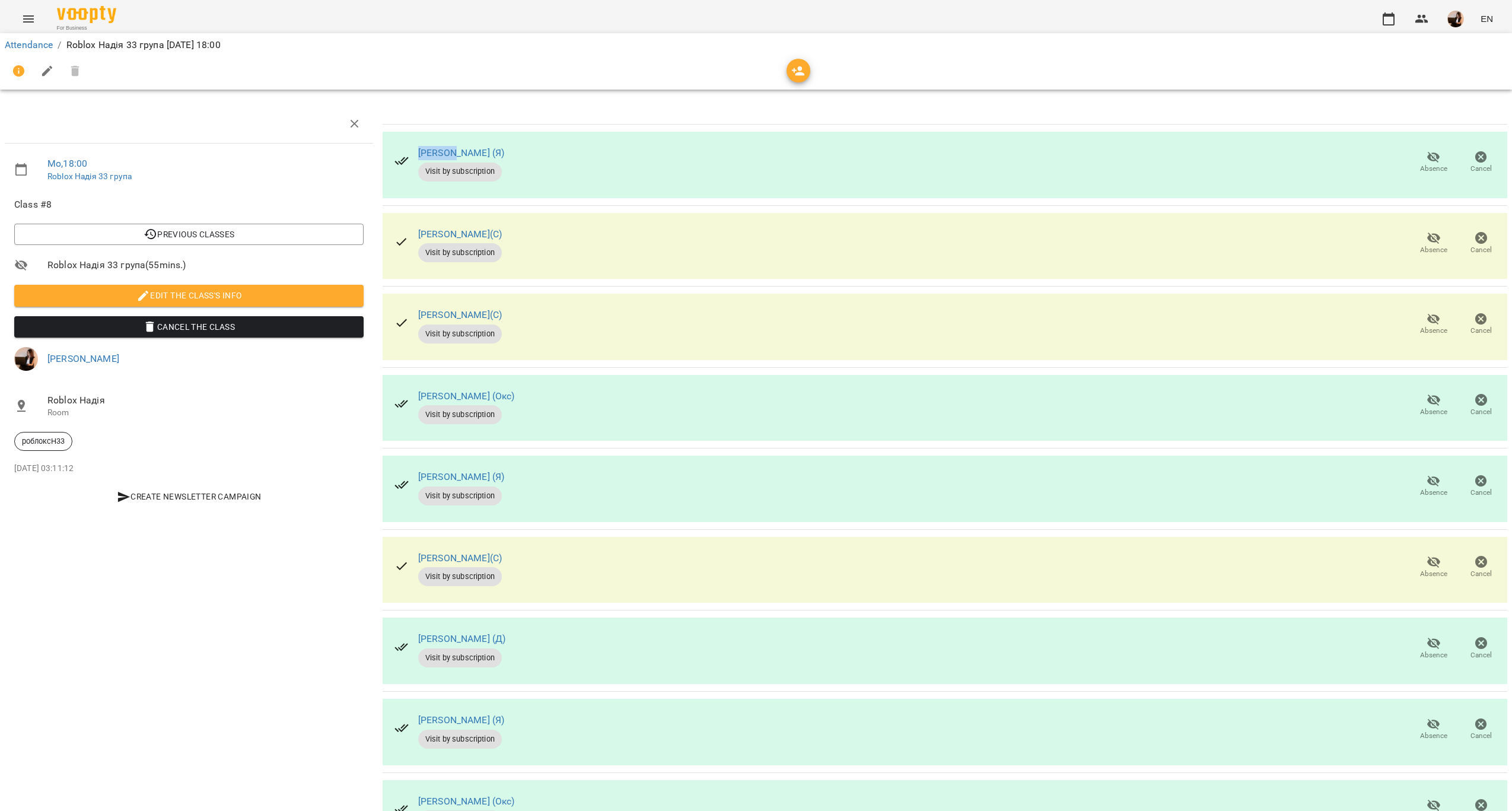
drag, startPoint x: 404, startPoint y: 141, endPoint x: 446, endPoint y: 141, distance: 42.0
click at [446, 141] on div "[PERSON_NAME] (Я) Visit by subscription" at bounding box center [449, 163] width 129 height 57
copy link "Євгенія"
click at [496, 111] on th at bounding box center [945, 114] width 1125 height 20
